Goal: Information Seeking & Learning: Learn about a topic

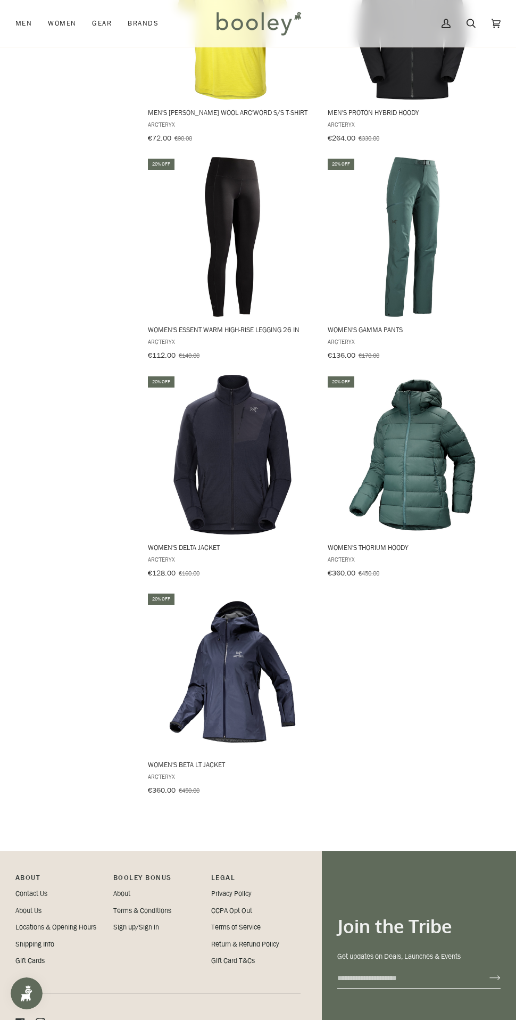
scroll to position [2330, 0]
